Goal: Transaction & Acquisition: Purchase product/service

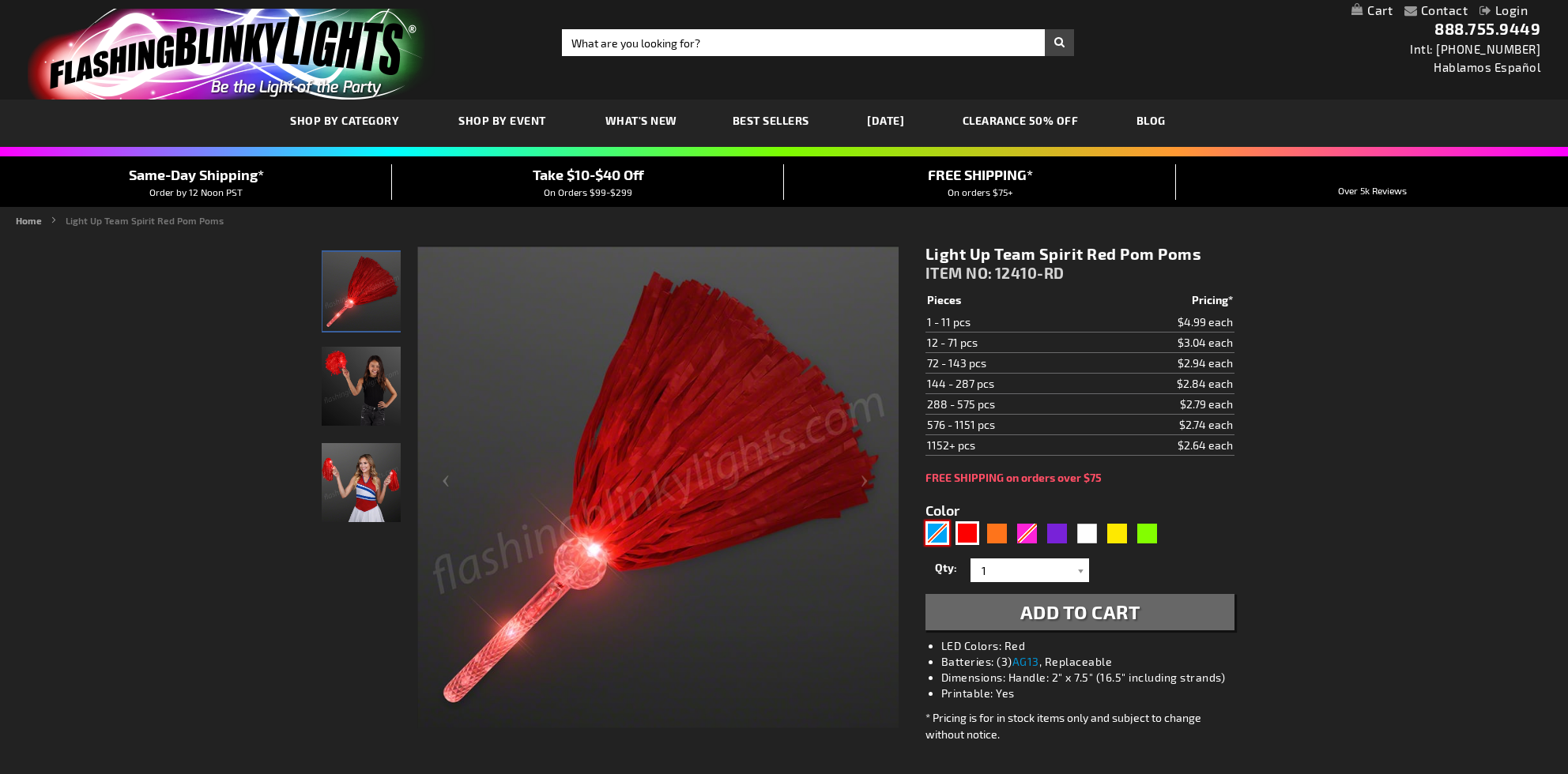
click at [937, 530] on div "Blue" at bounding box center [937, 533] width 24 height 24
type input "5629"
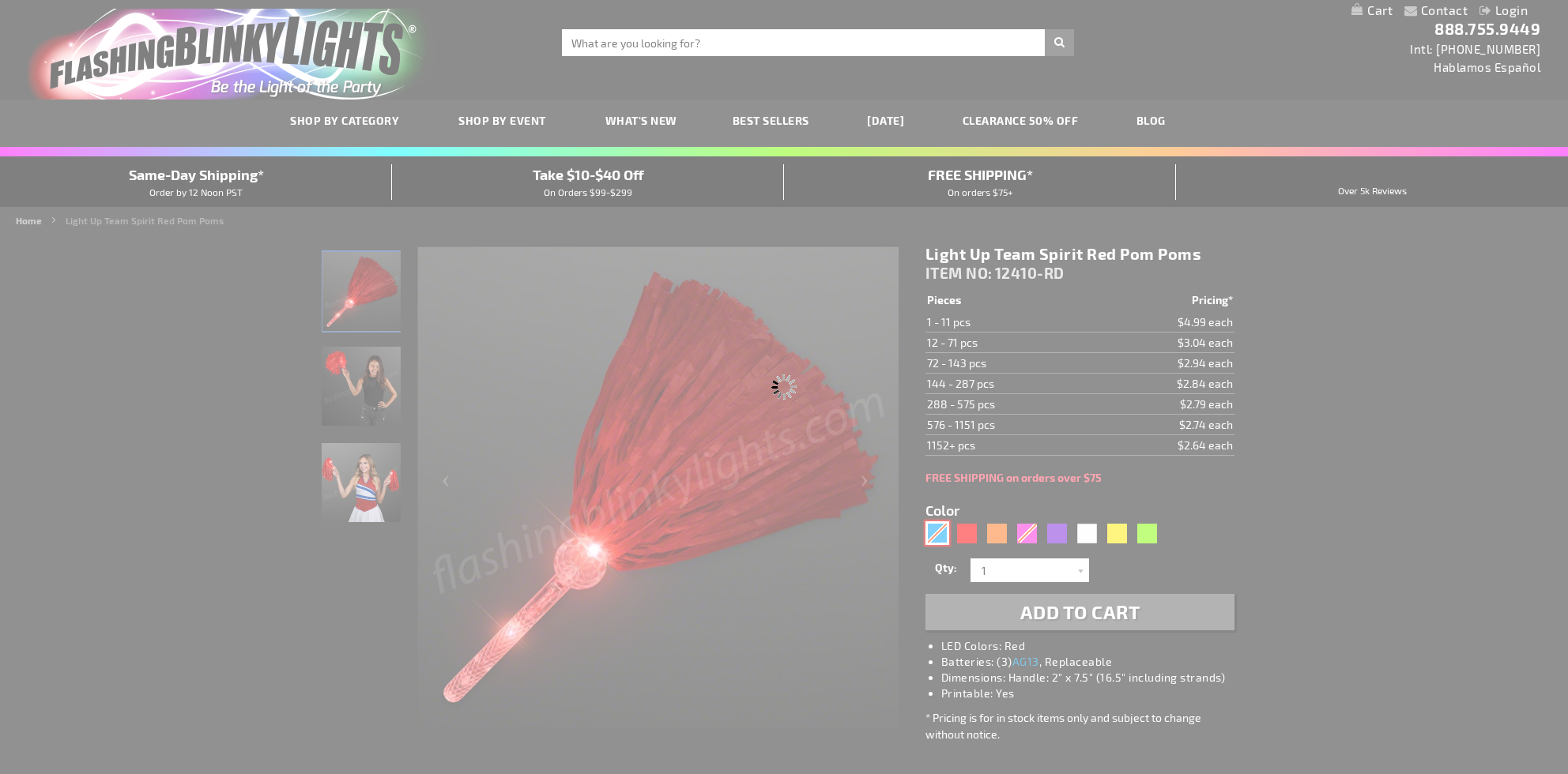
type input "12410-BL"
type input "Customize - Light Up Team Spirit Blue Pom Poms - ITEM NO: 12410-BL"
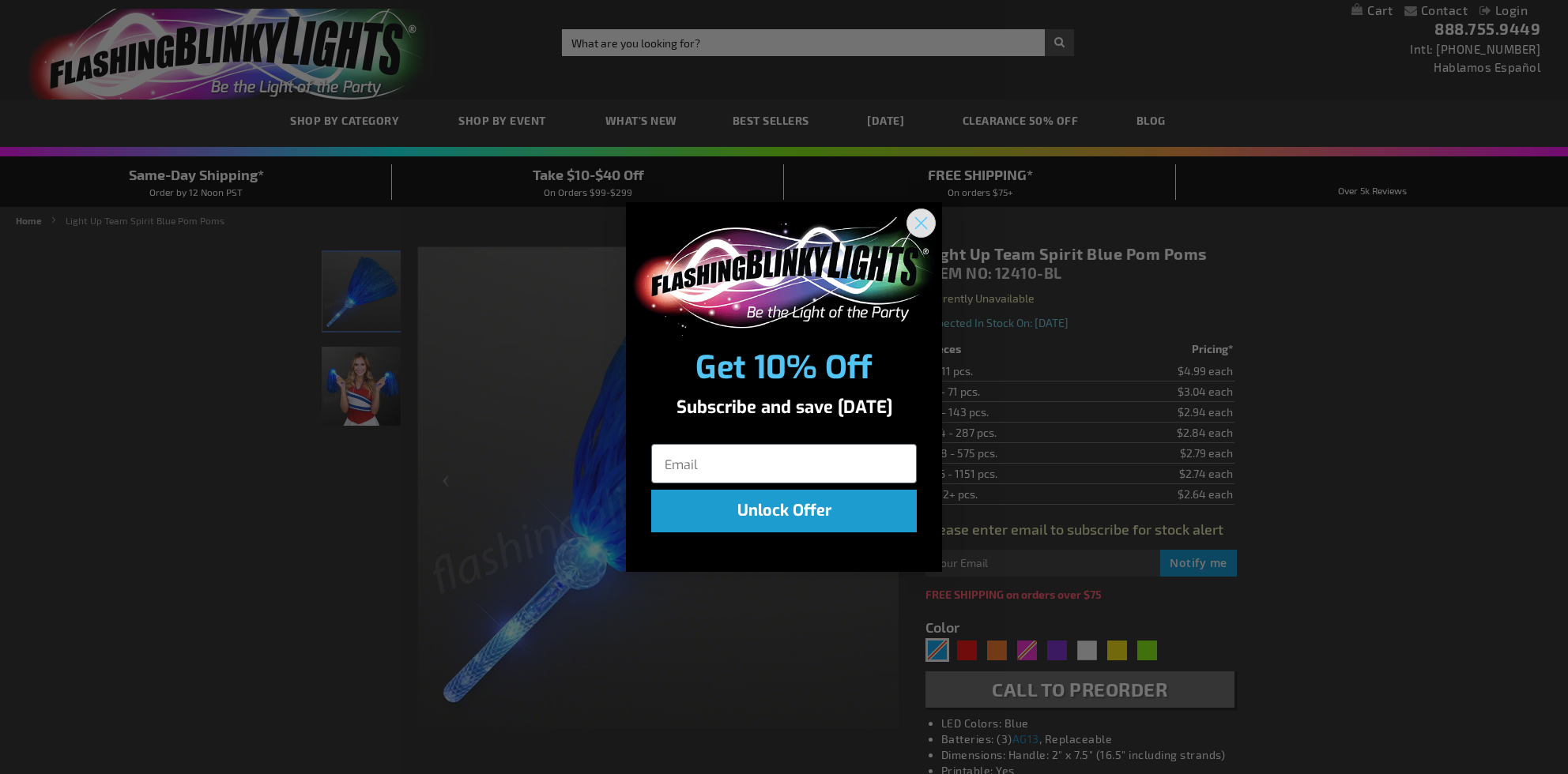
click at [918, 219] on icon "Close dialog" at bounding box center [922, 223] width 11 height 11
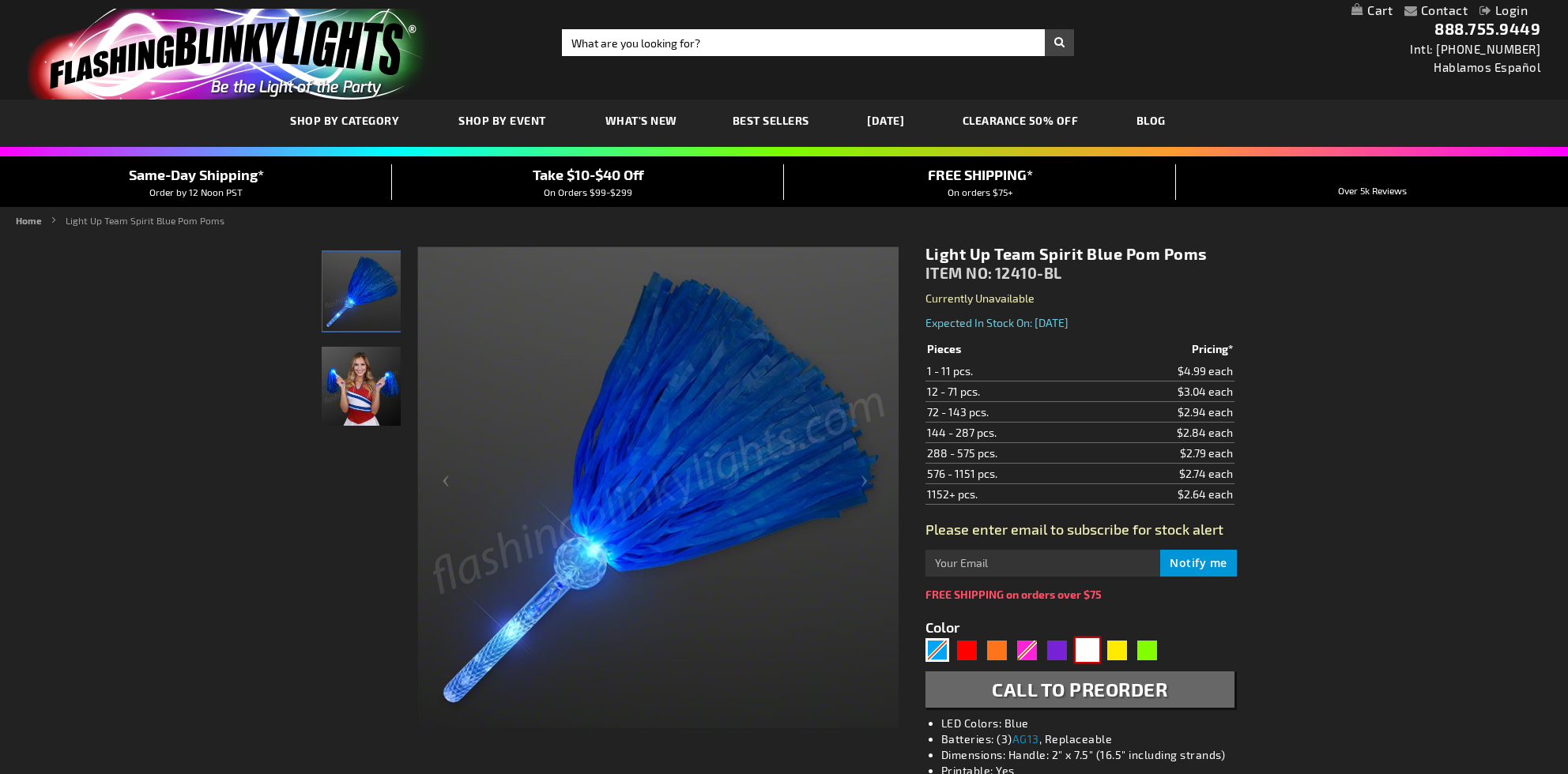
click at [1093, 646] on div "White" at bounding box center [1087, 650] width 24 height 24
type input "5646"
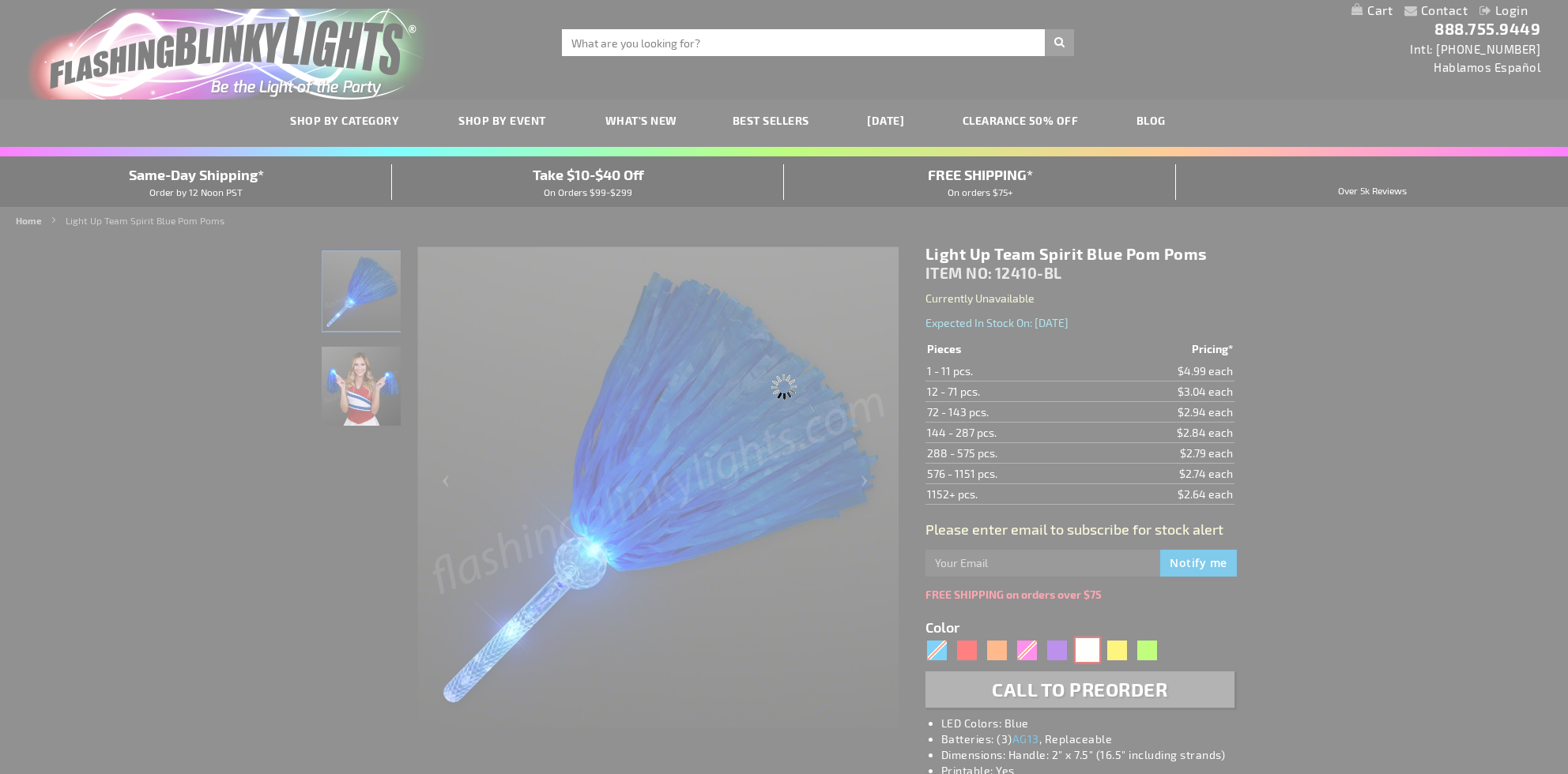
type input "12410-WT"
type input "Customize - Light Up Team Spirit White Pom Poms - ITEM NO: 12410-WT"
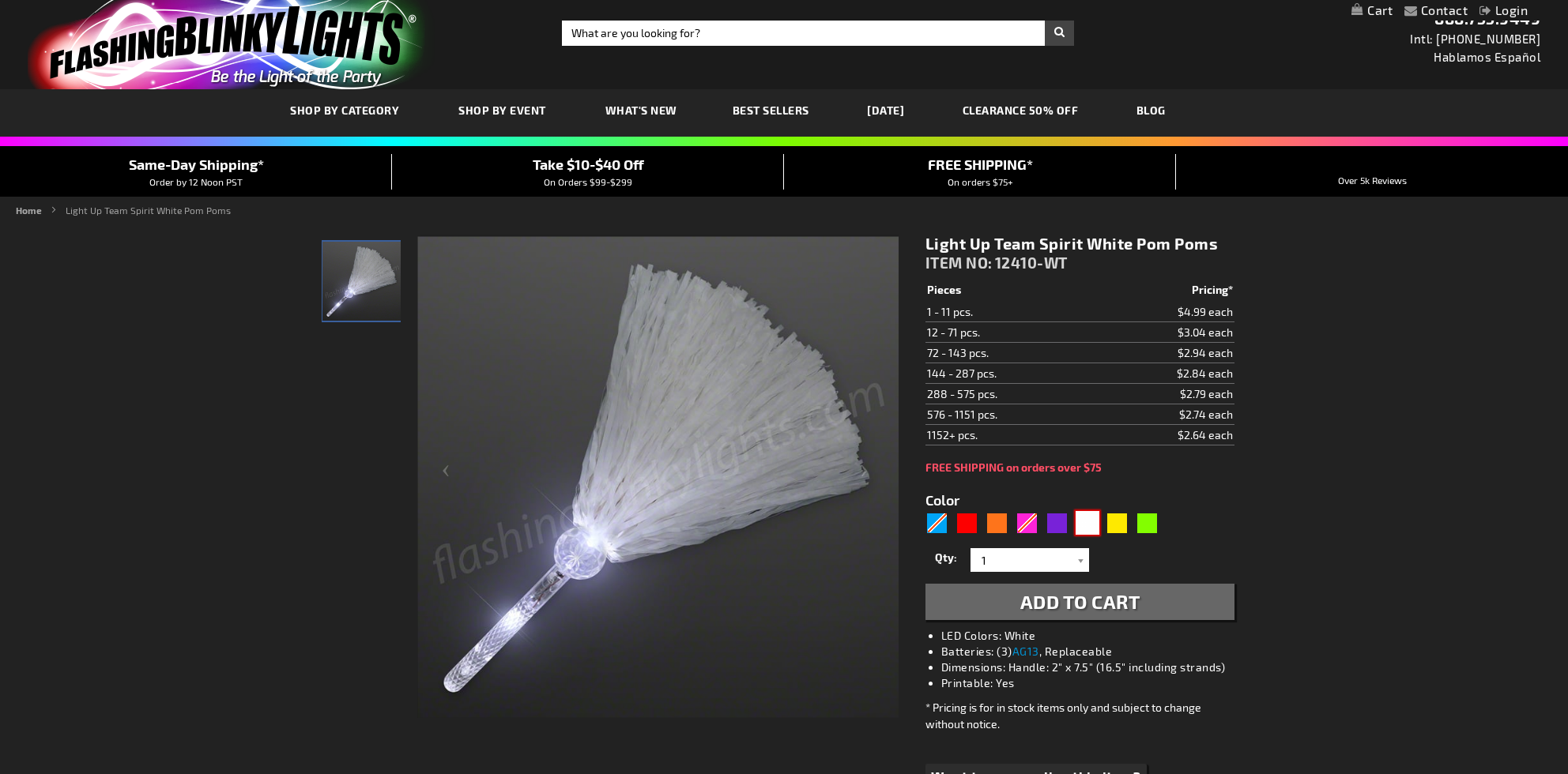
scroll to position [15, 0]
